Goal: Check status: Check status

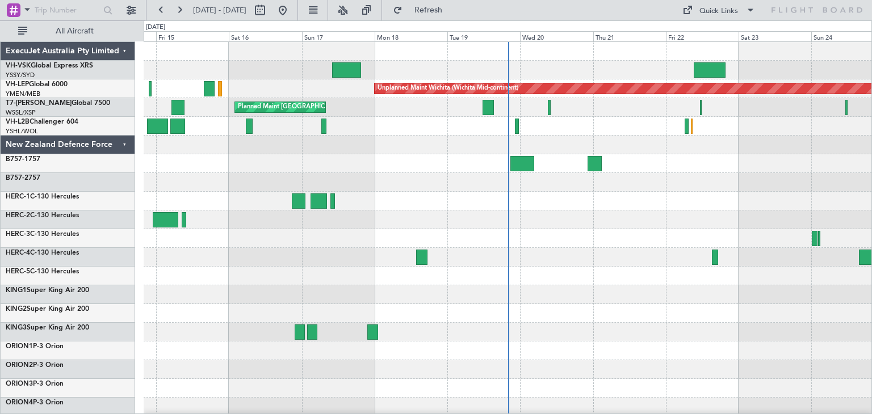
click at [123, 51] on div "ExecuJet Australia Pty Limited" at bounding box center [68, 51] width 135 height 19
click at [125, 51] on div "ExecuJet Australia Pty Limited" at bounding box center [68, 51] width 135 height 19
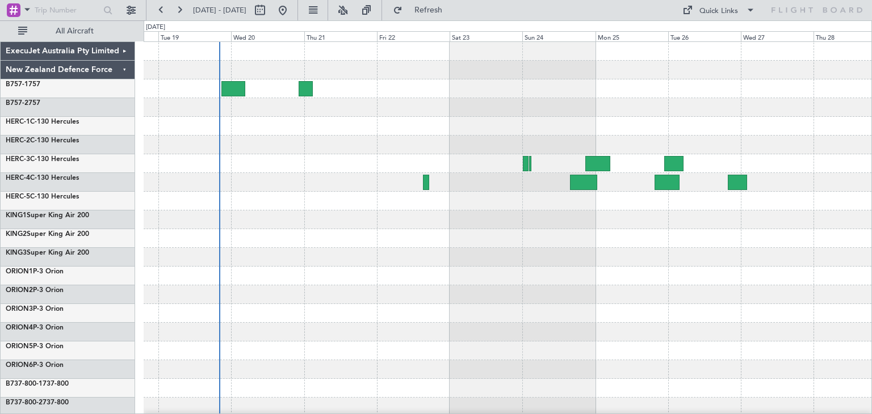
click at [427, 242] on div at bounding box center [508, 238] width 728 height 19
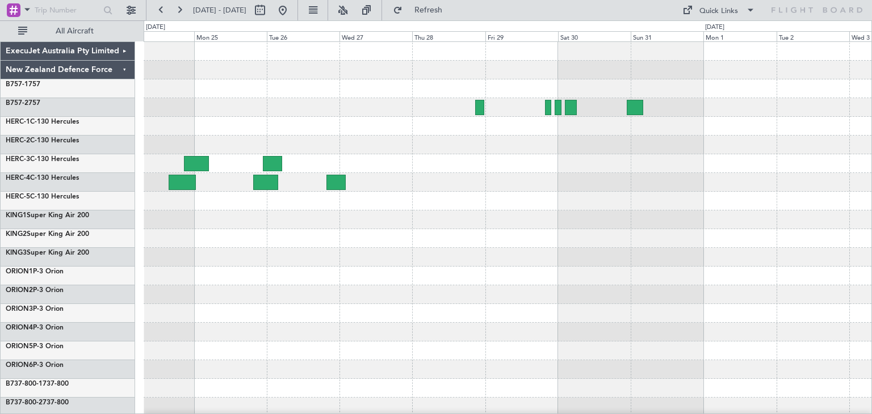
click at [286, 248] on div at bounding box center [508, 276] width 728 height 468
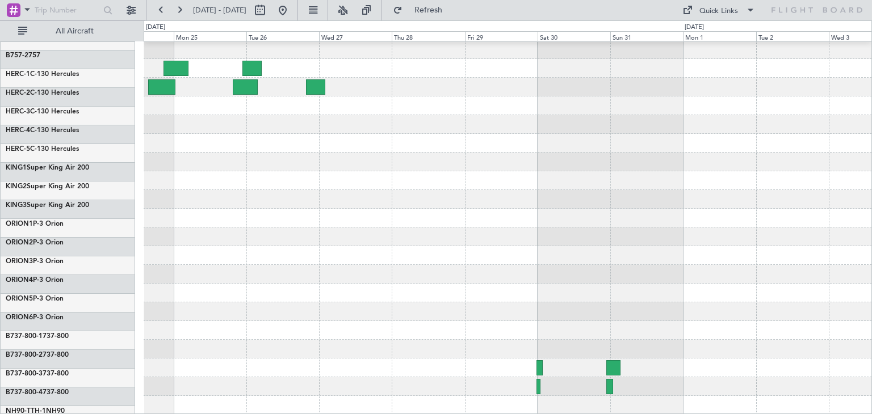
scroll to position [95, 0]
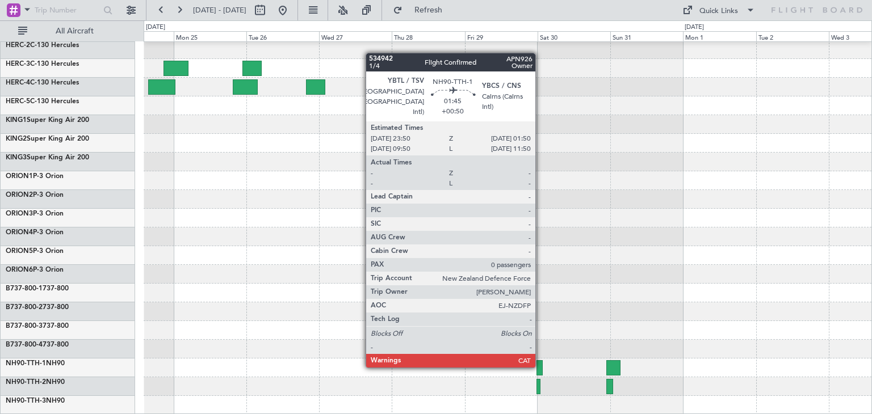
click at [540, 366] on div at bounding box center [540, 368] width 6 height 15
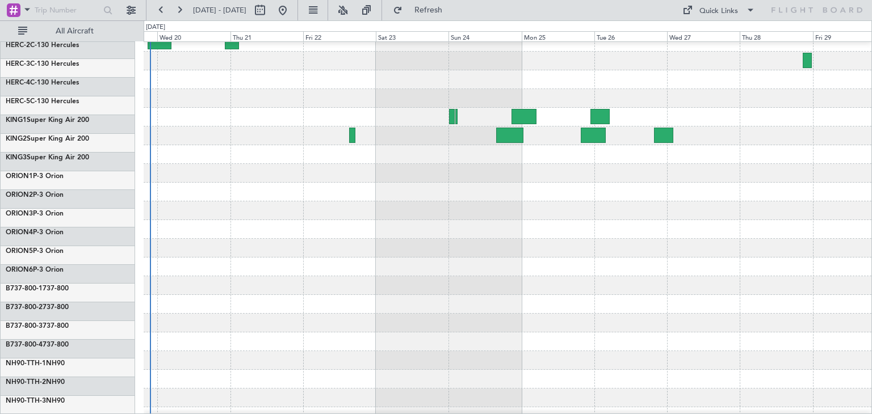
scroll to position [22, 0]
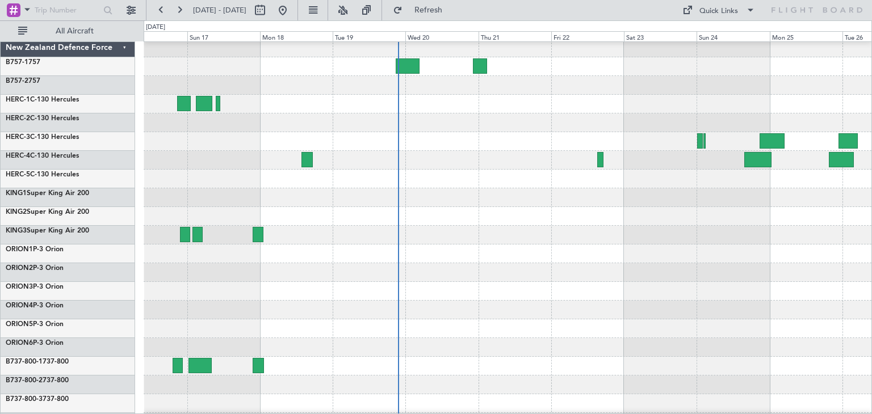
click at [871, 249] on div "ExecuJet Australia Pty Limited New Zealand Defence Force B757-1 757 B757-2 757 …" at bounding box center [436, 217] width 872 height 394
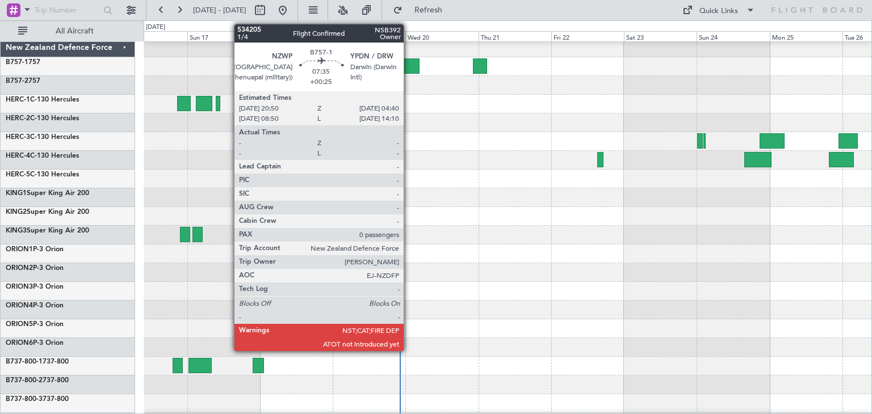
click at [409, 60] on div at bounding box center [408, 65] width 24 height 15
click at [406, 62] on div at bounding box center [408, 65] width 24 height 15
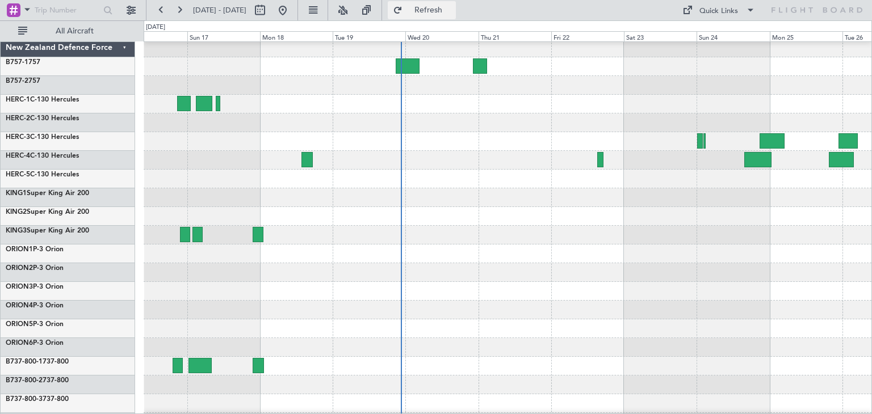
click at [451, 9] on span "Refresh" at bounding box center [429, 10] width 48 height 8
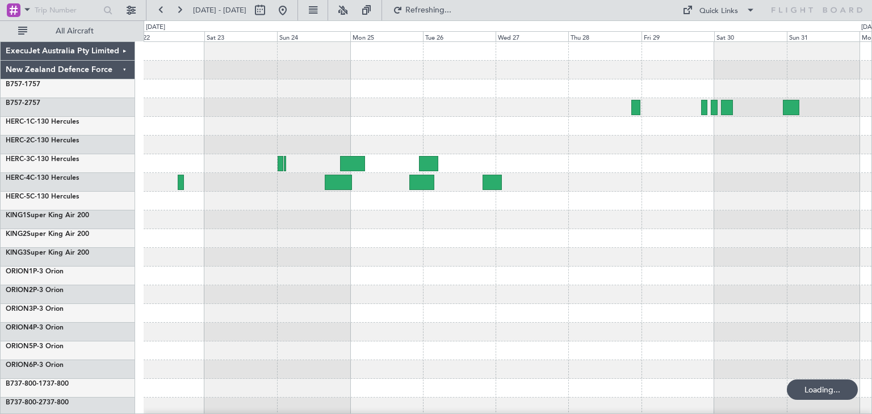
click at [3, 332] on div "ExecuJet Australia Pty Limited New Zealand Defence Force B757-1 757 B757-2 757 …" at bounding box center [436, 217] width 872 height 394
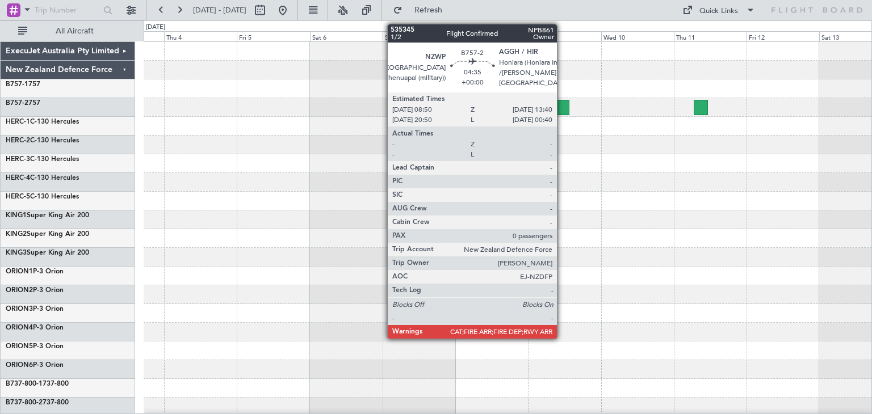
click at [562, 106] on div at bounding box center [562, 107] width 15 height 15
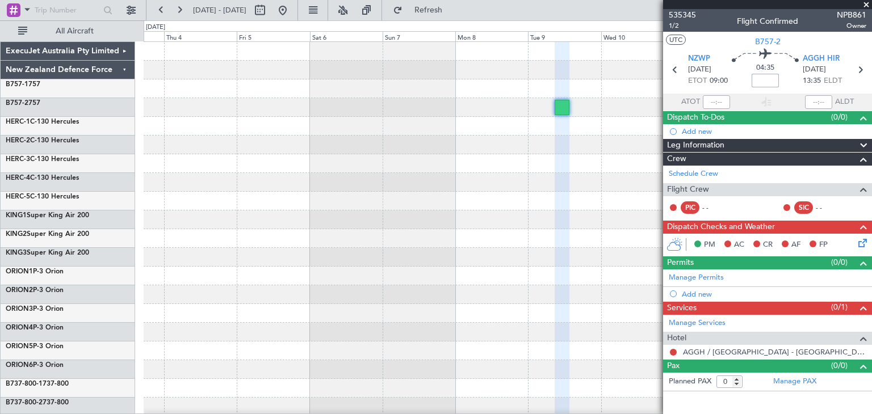
click at [766, 80] on input at bounding box center [765, 81] width 27 height 14
type input "-00:15"
drag, startPoint x: 753, startPoint y: 80, endPoint x: 783, endPoint y: 79, distance: 30.1
click at [783, 79] on div "04:20 -00:15" at bounding box center [765, 70] width 75 height 42
type input "+00:00"
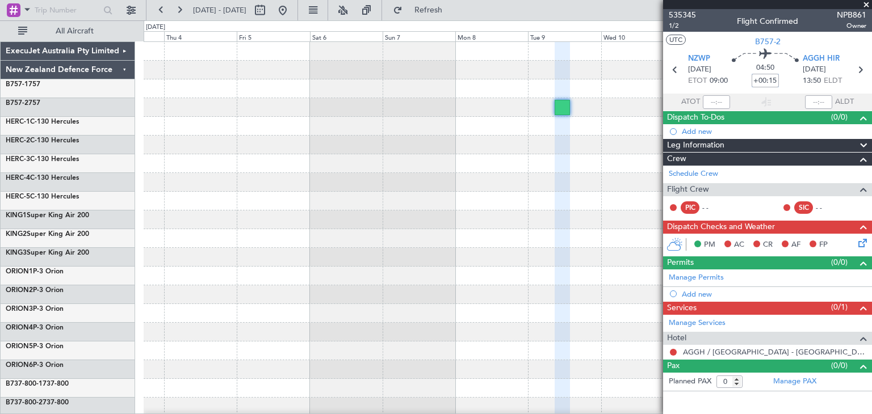
type input "+00:15"
click at [867, 2] on span at bounding box center [866, 5] width 11 height 10
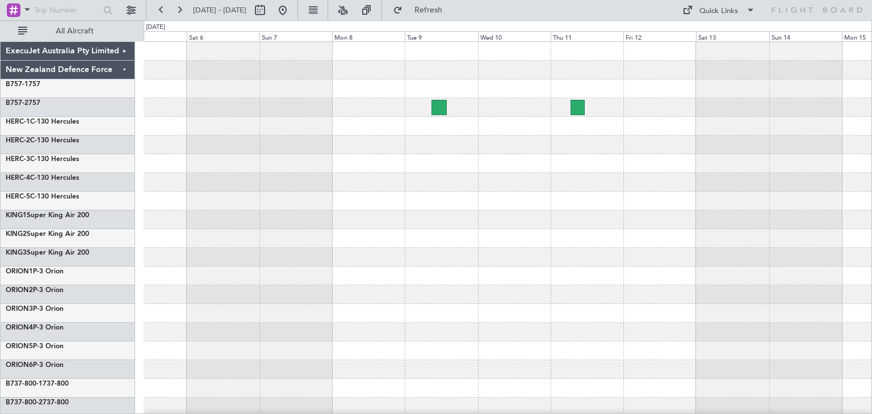
click at [551, 199] on div at bounding box center [508, 276] width 728 height 468
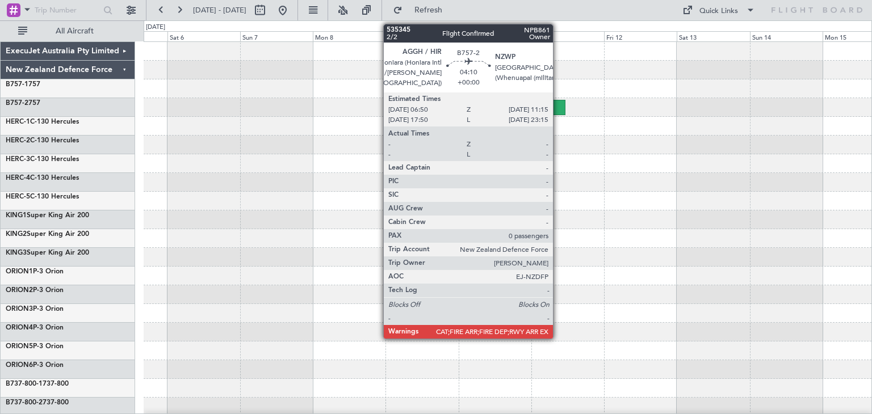
click at [558, 104] on div at bounding box center [558, 107] width 14 height 15
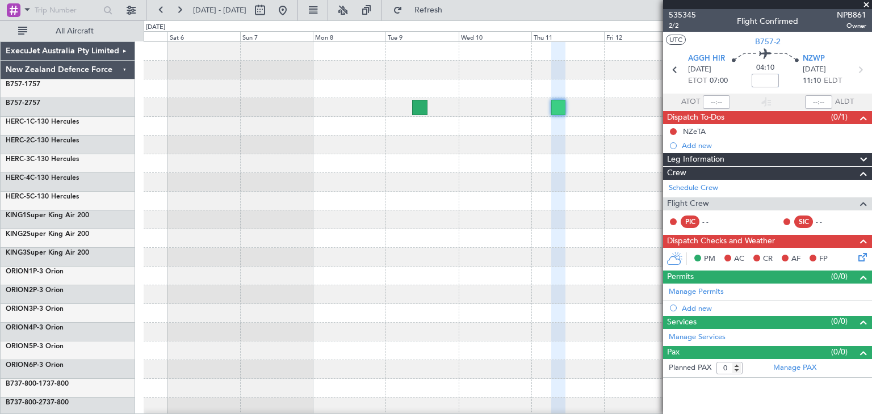
click at [766, 81] on input at bounding box center [765, 81] width 27 height 14
type input "+00:15"
click at [867, 5] on span at bounding box center [866, 5] width 11 height 10
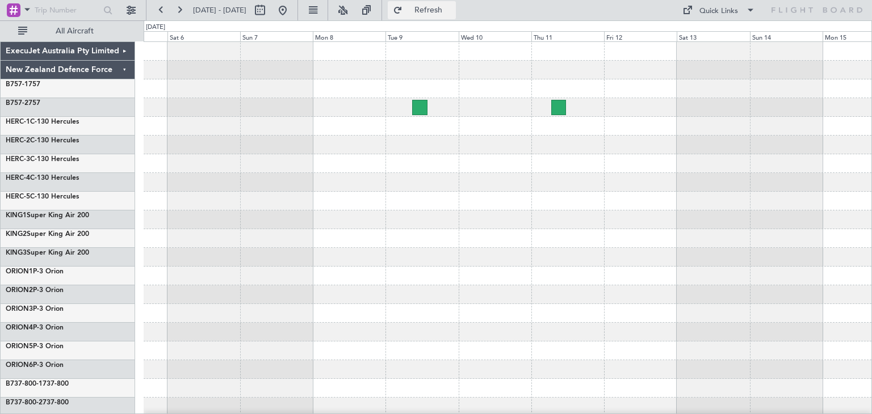
click at [448, 14] on span "Refresh" at bounding box center [429, 10] width 48 height 8
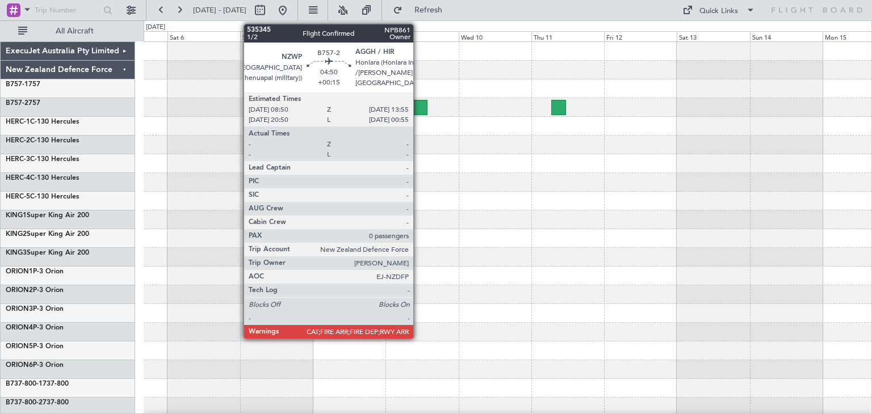
click at [418, 105] on div at bounding box center [420, 107] width 16 height 15
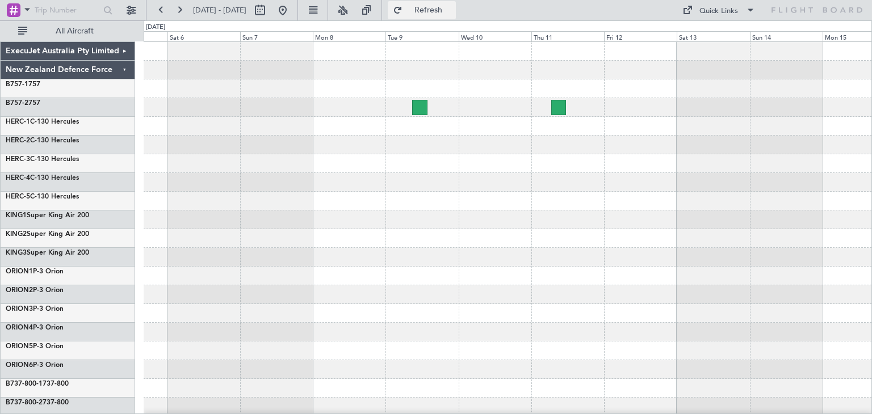
click at [452, 6] on span "Refresh" at bounding box center [429, 10] width 48 height 8
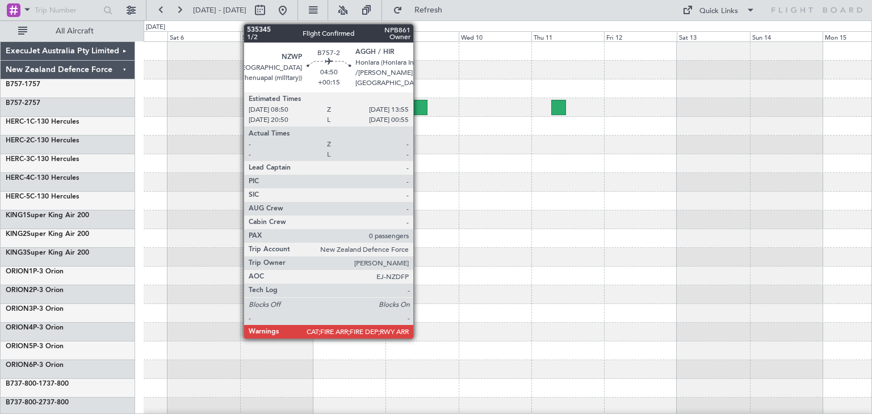
click at [418, 105] on div at bounding box center [420, 107] width 16 height 15
